Goal: Task Accomplishment & Management: Complete application form

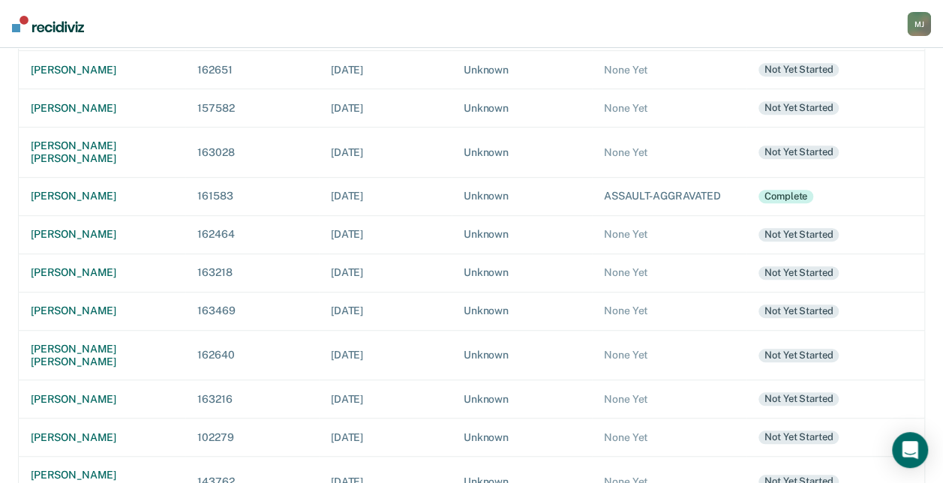
scroll to position [369, 0]
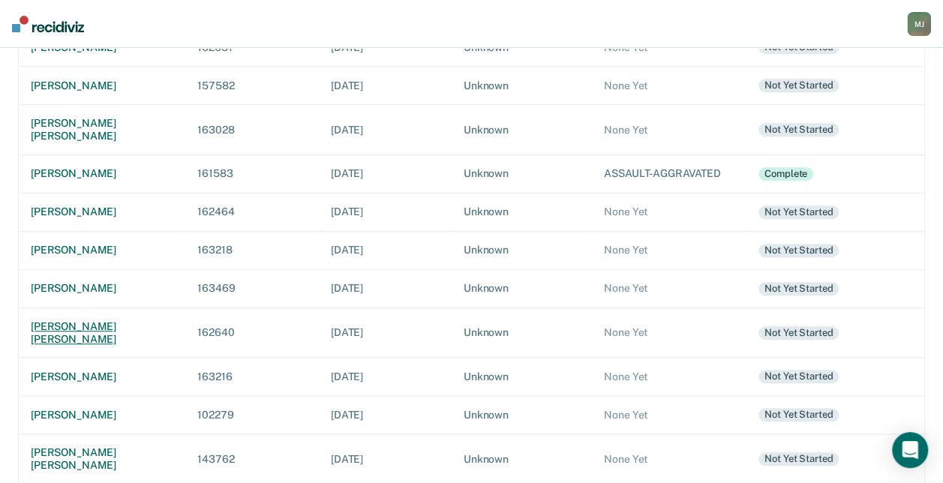
click at [77, 320] on div "[PERSON_NAME] [PERSON_NAME]" at bounding box center [102, 333] width 143 height 26
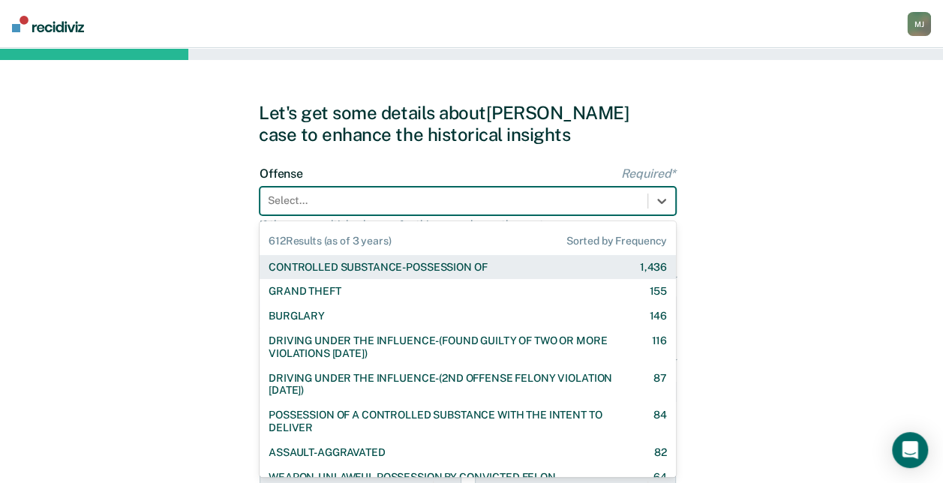
click at [393, 205] on div at bounding box center [454, 201] width 372 height 16
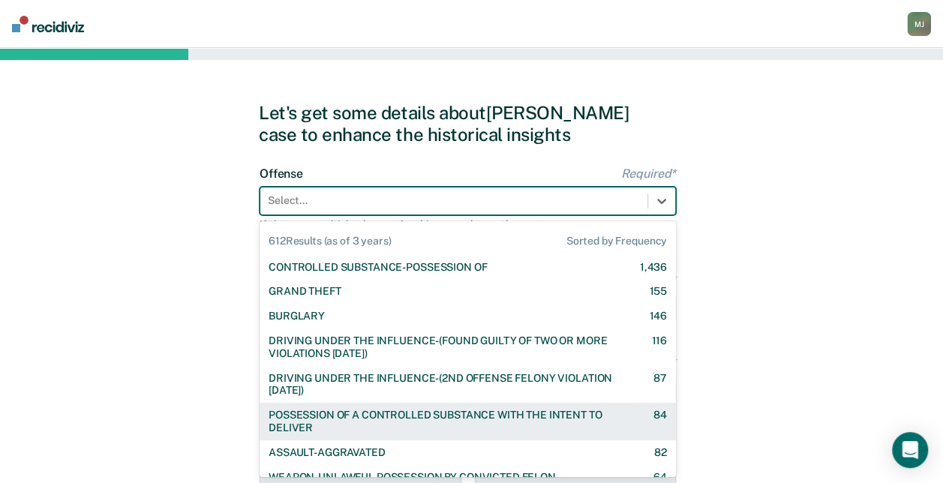
click at [383, 409] on div "POSSESSION OF A CONTROLLED SUBSTANCE WITH THE INTENT TO DELIVER" at bounding box center [448, 422] width 359 height 26
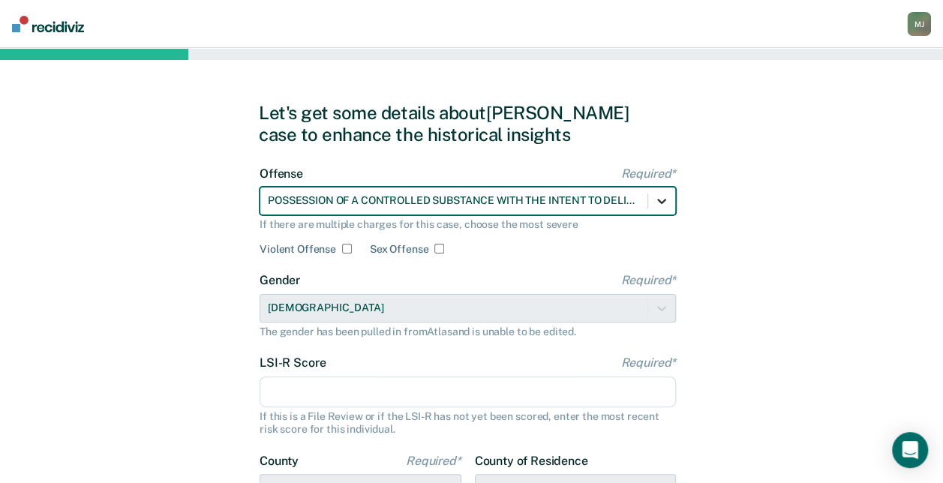
click at [656, 202] on icon at bounding box center [661, 201] width 15 height 15
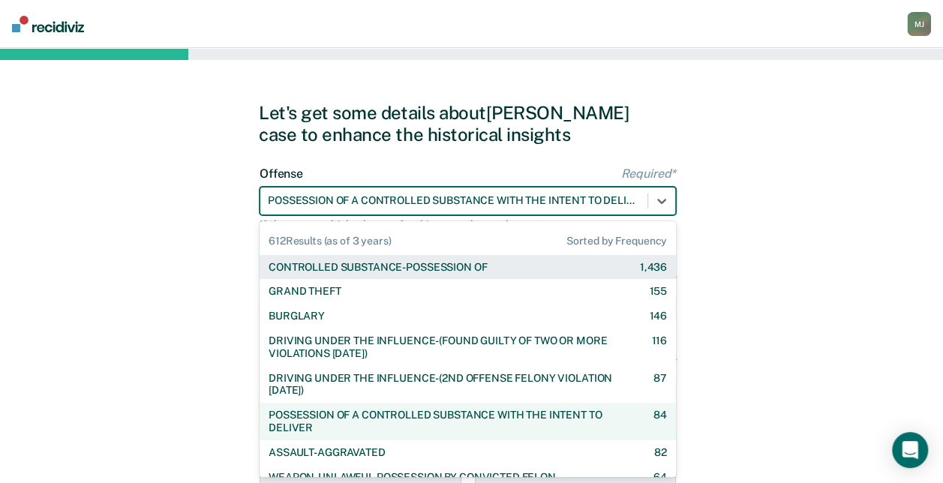
click at [458, 267] on div "CONTROLLED SUBSTANCE-POSSESSION OF" at bounding box center [378, 267] width 218 height 13
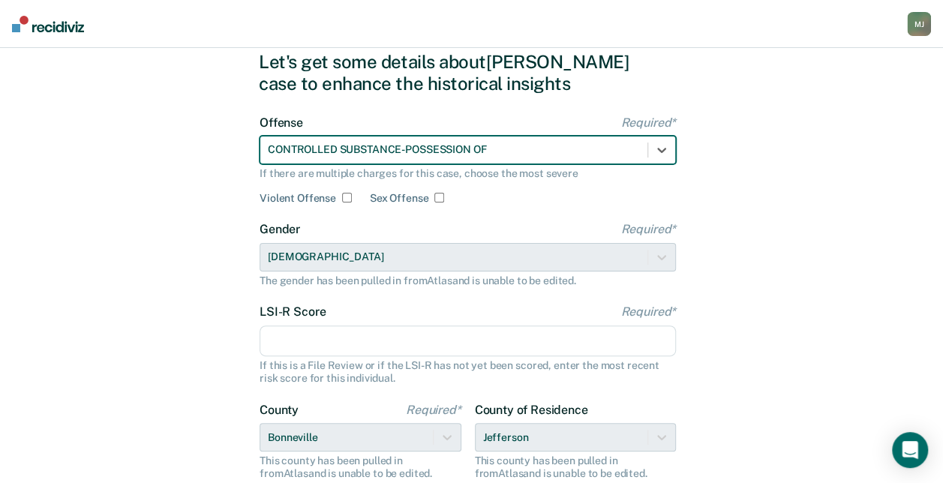
scroll to position [75, 0]
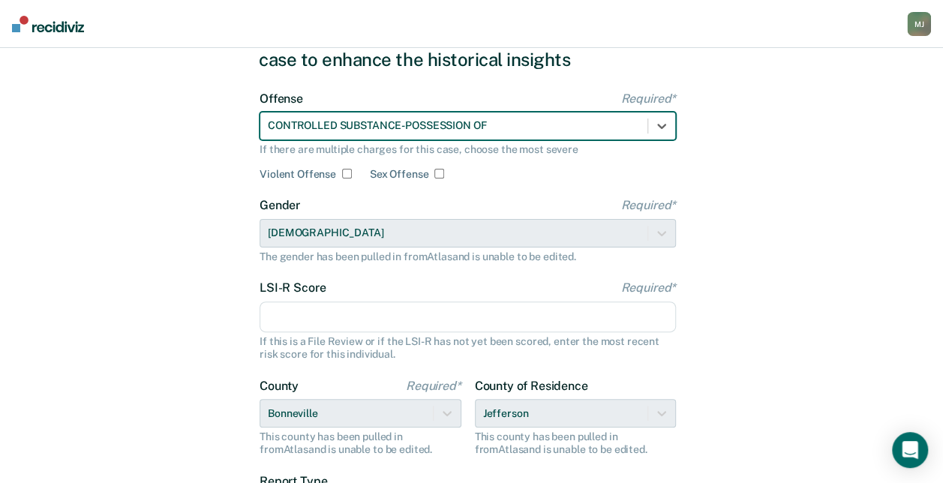
click at [553, 320] on input "LSI-R Score Required*" at bounding box center [468, 318] width 417 height 32
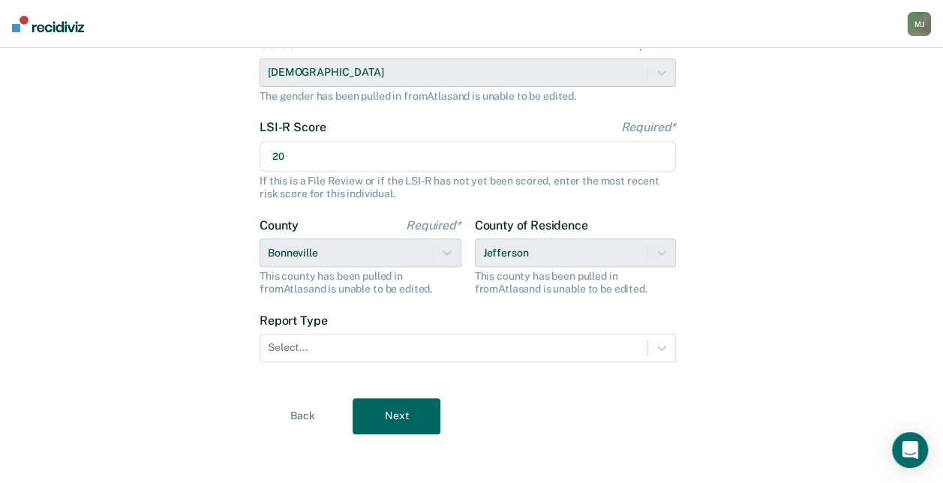
scroll to position [240, 0]
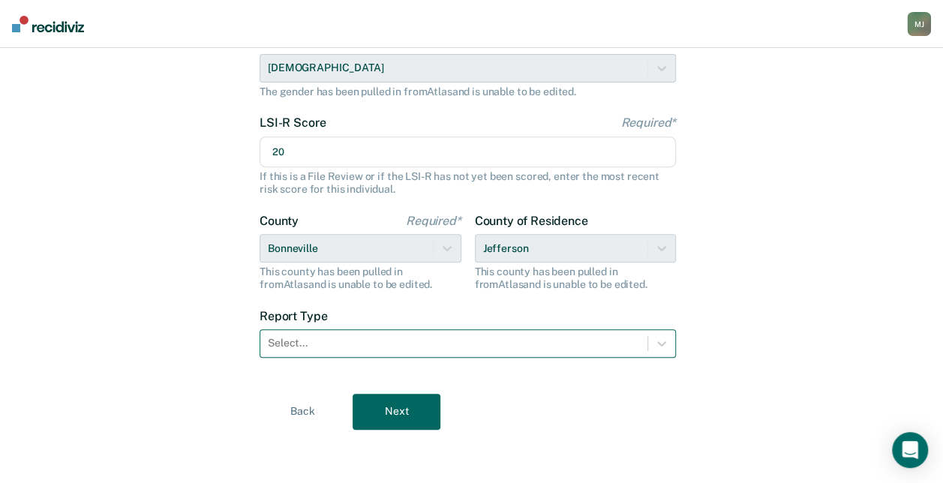
type input "20"
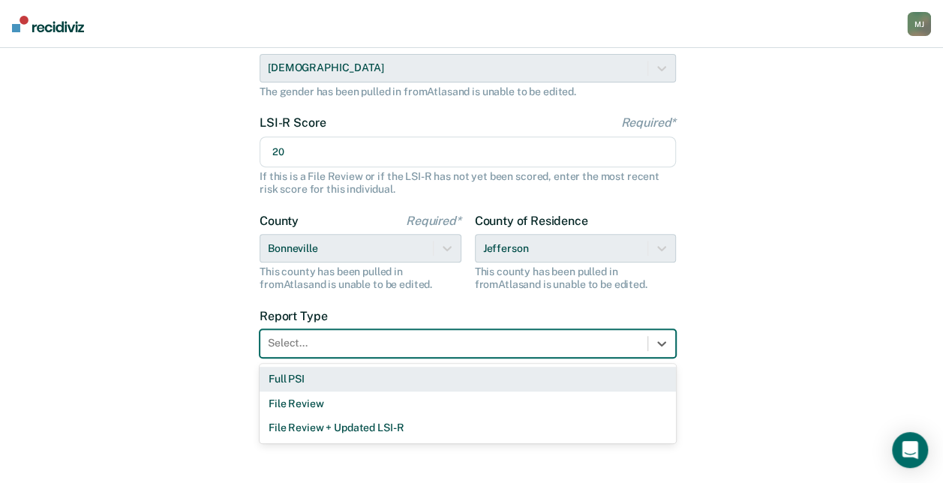
click at [432, 354] on div "Select..." at bounding box center [468, 343] width 417 height 29
click at [398, 385] on div "Full PSI" at bounding box center [468, 379] width 417 height 25
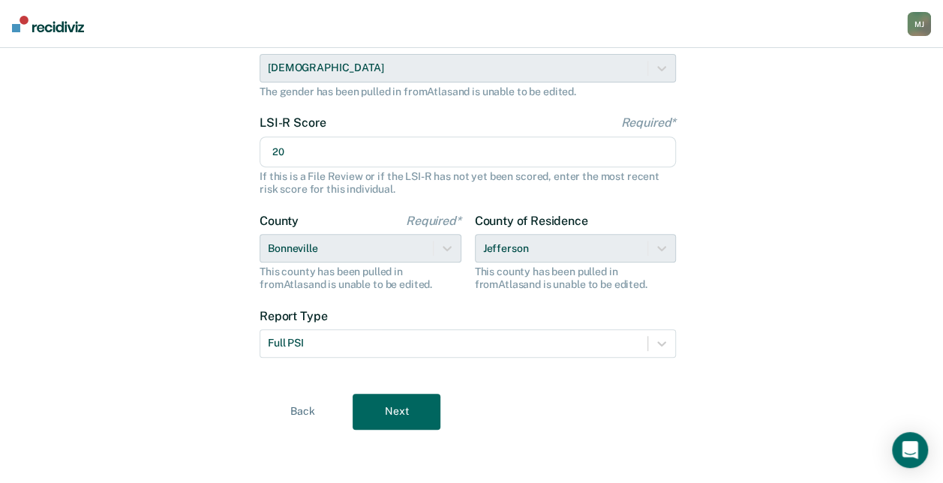
click at [398, 414] on button "Next" at bounding box center [397, 412] width 88 height 36
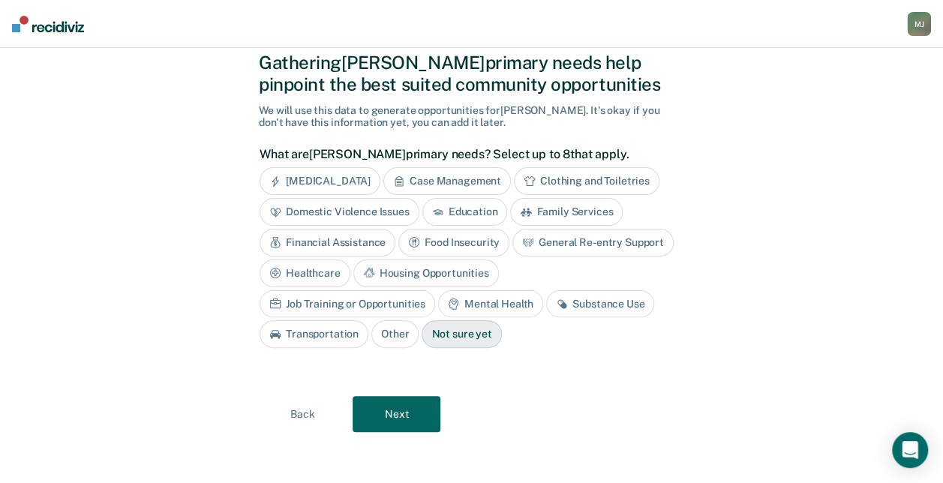
click at [405, 412] on button "Next" at bounding box center [397, 414] width 88 height 36
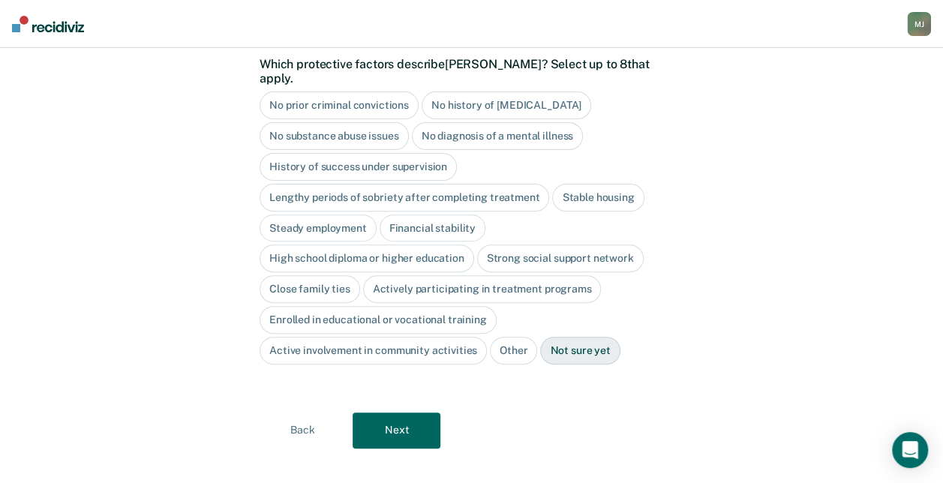
click at [405, 413] on button "Next" at bounding box center [397, 431] width 88 height 36
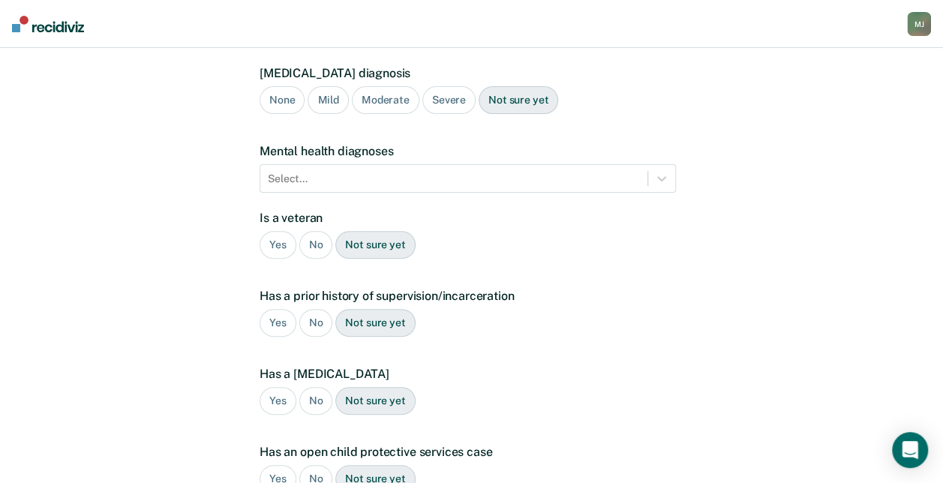
scroll to position [354, 0]
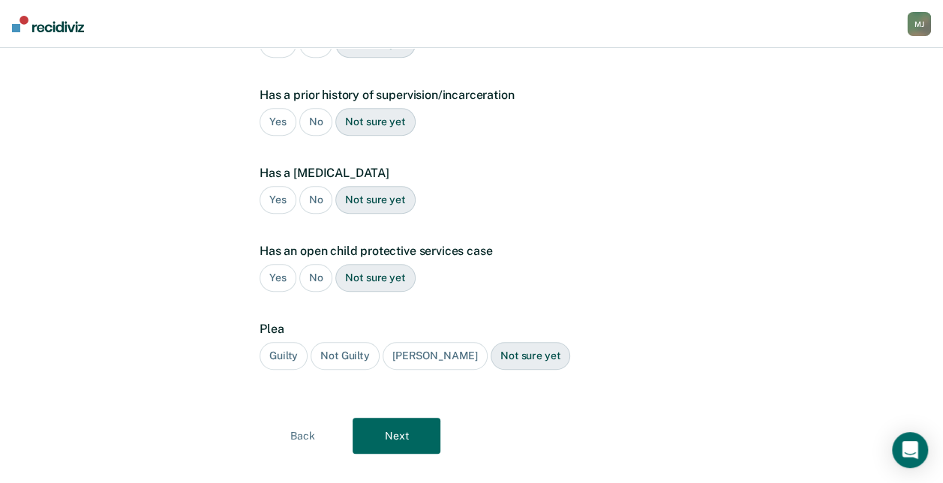
click at [405, 418] on button "Next" at bounding box center [397, 436] width 88 height 36
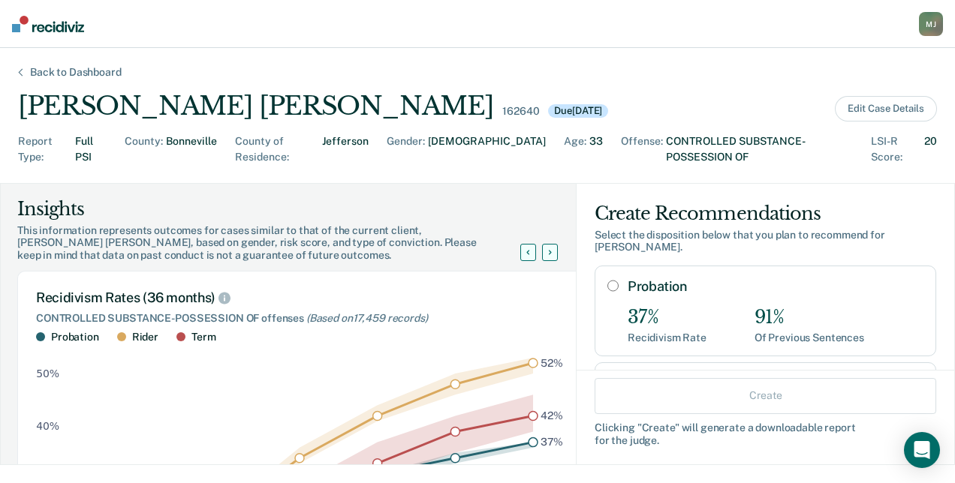
click at [607, 280] on input "Probation" at bounding box center [612, 286] width 11 height 12
radio input "true"
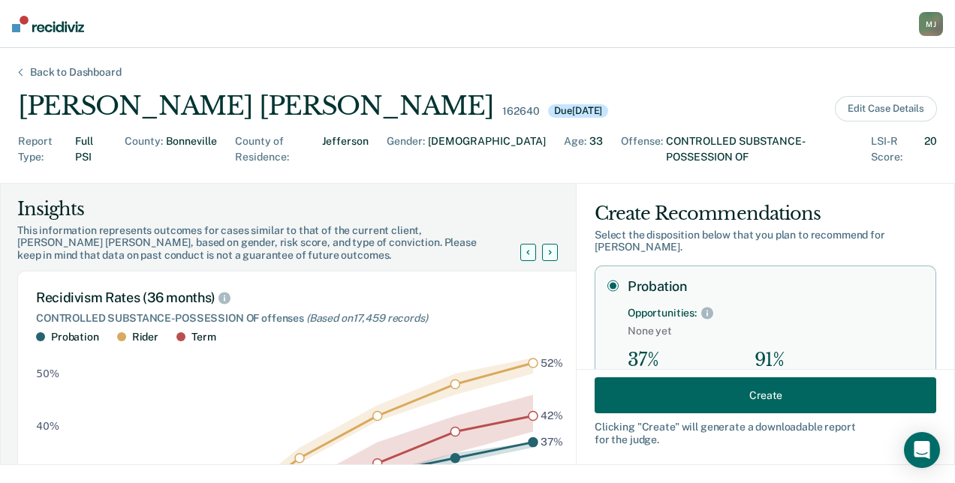
click at [745, 386] on button "Create" at bounding box center [765, 396] width 342 height 36
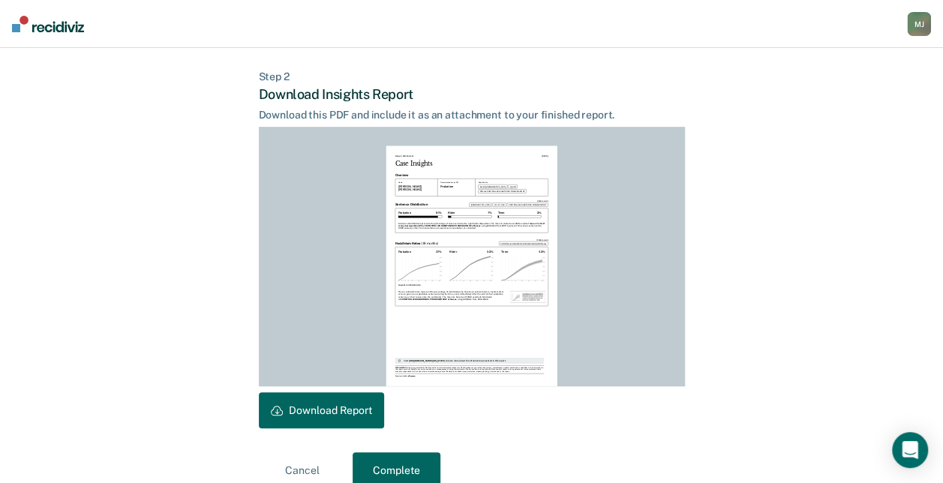
scroll to position [372, 0]
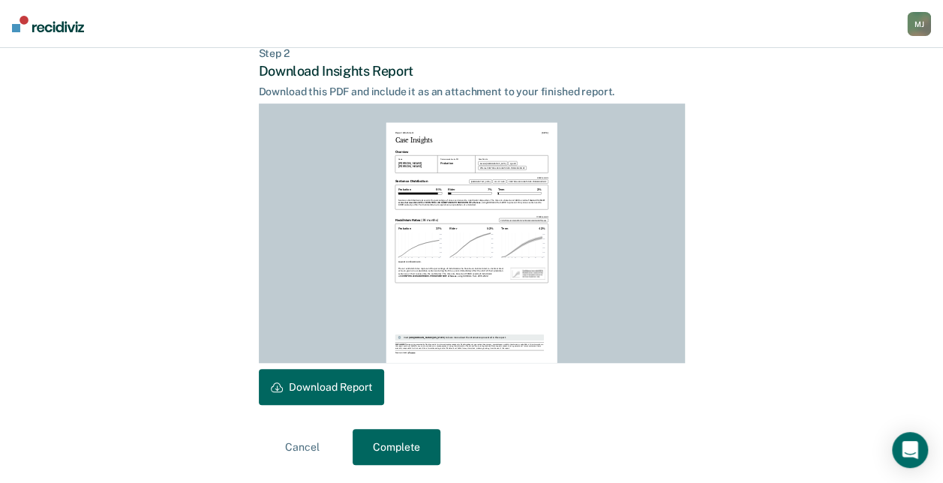
click at [323, 381] on button "Download Report" at bounding box center [321, 387] width 125 height 36
click at [388, 446] on button "Complete" at bounding box center [397, 447] width 88 height 36
